Goal: Task Accomplishment & Management: Manage account settings

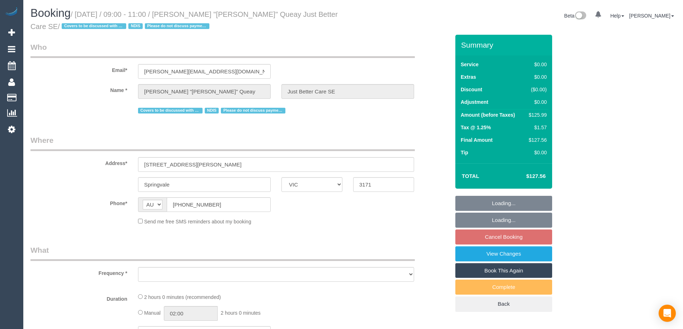
select select "VIC"
select select "120"
select select "number:28"
select select "number:14"
select select "number:18"
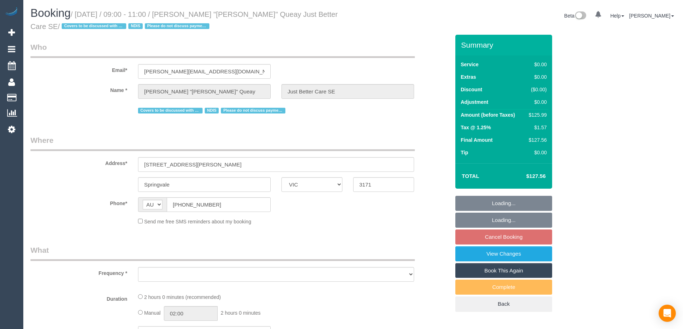
select select "number:25"
select select "number:35"
select select "number:13"
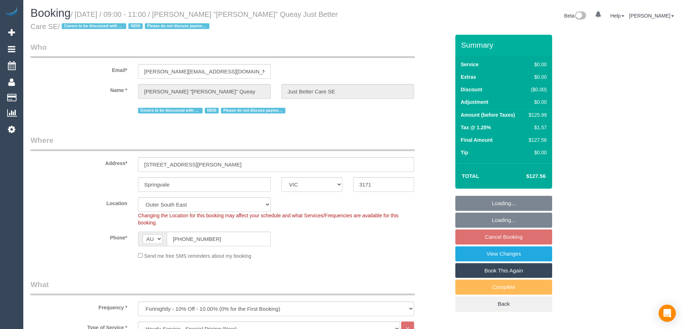
select select "object:834"
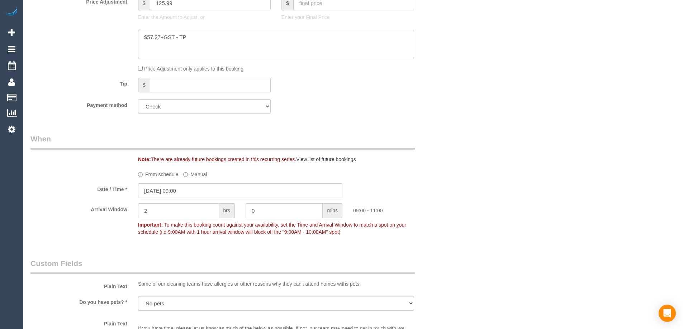
scroll to position [538, 0]
